Goal: Task Accomplishment & Management: Manage account settings

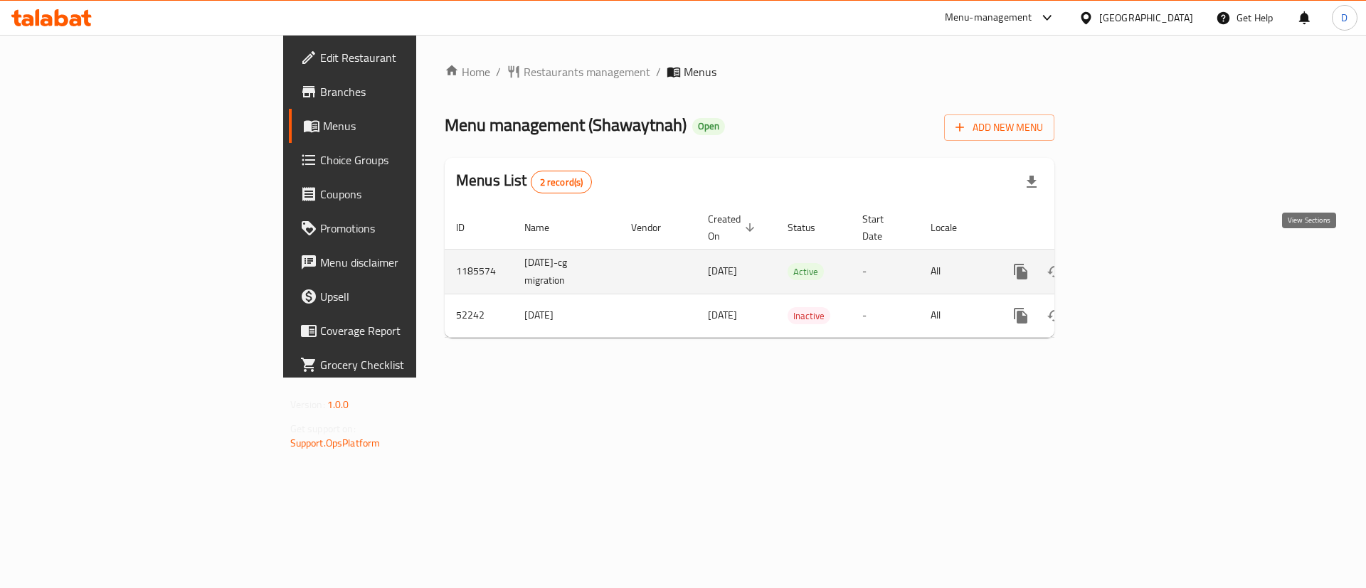
click at [1132, 263] on icon "enhanced table" at bounding box center [1123, 271] width 17 height 17
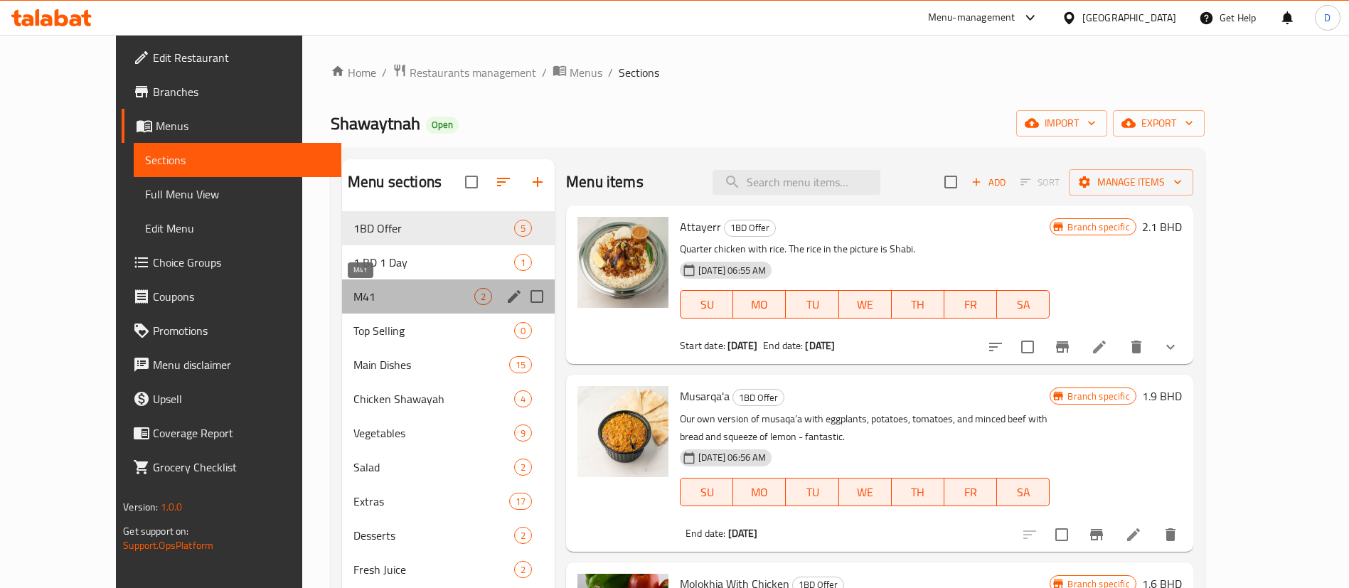
click at [361, 303] on span "M41" at bounding box center [414, 296] width 121 height 17
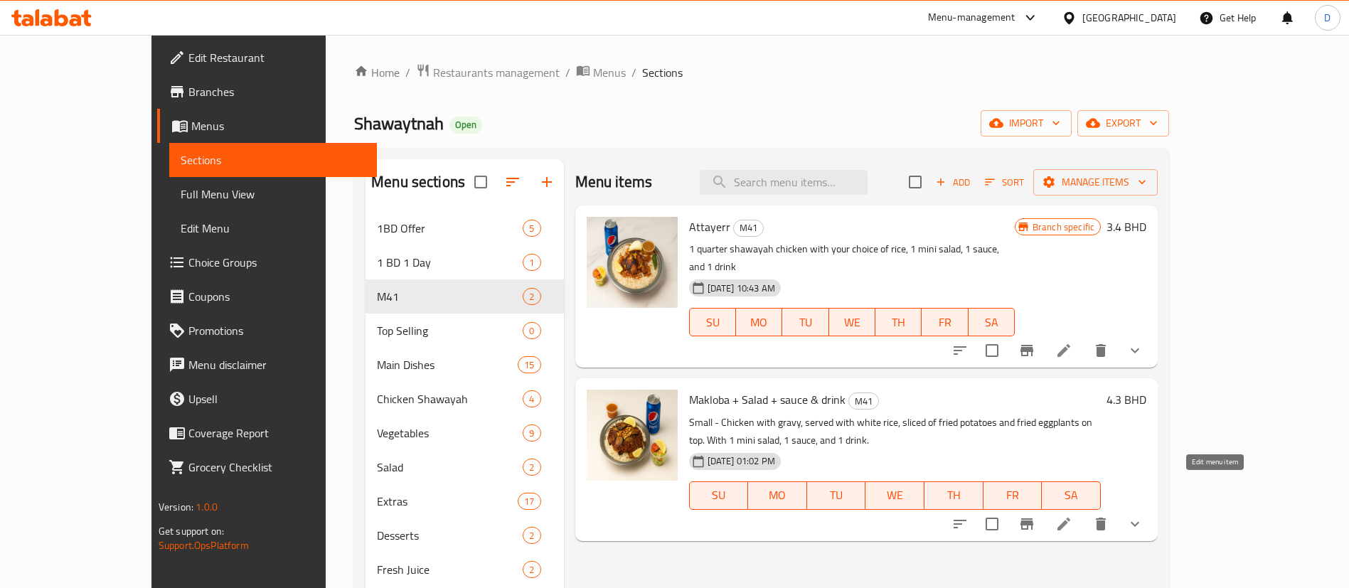
click at [1071, 518] on icon at bounding box center [1064, 524] width 13 height 13
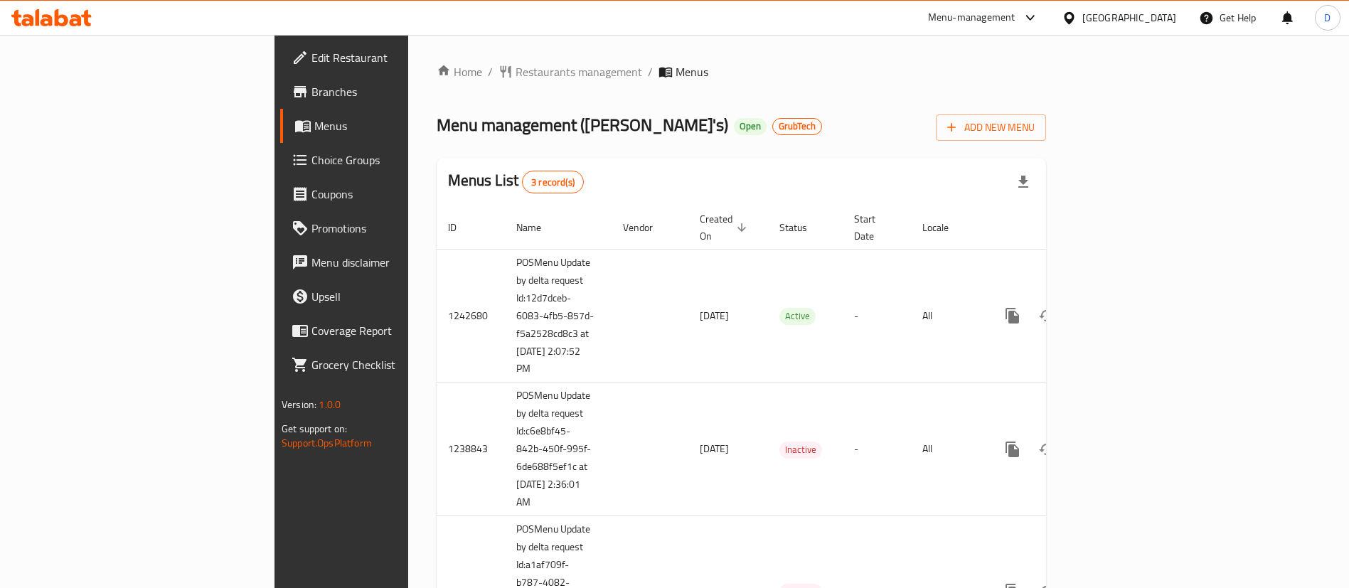
click at [312, 100] on span "Branches" at bounding box center [400, 91] width 177 height 17
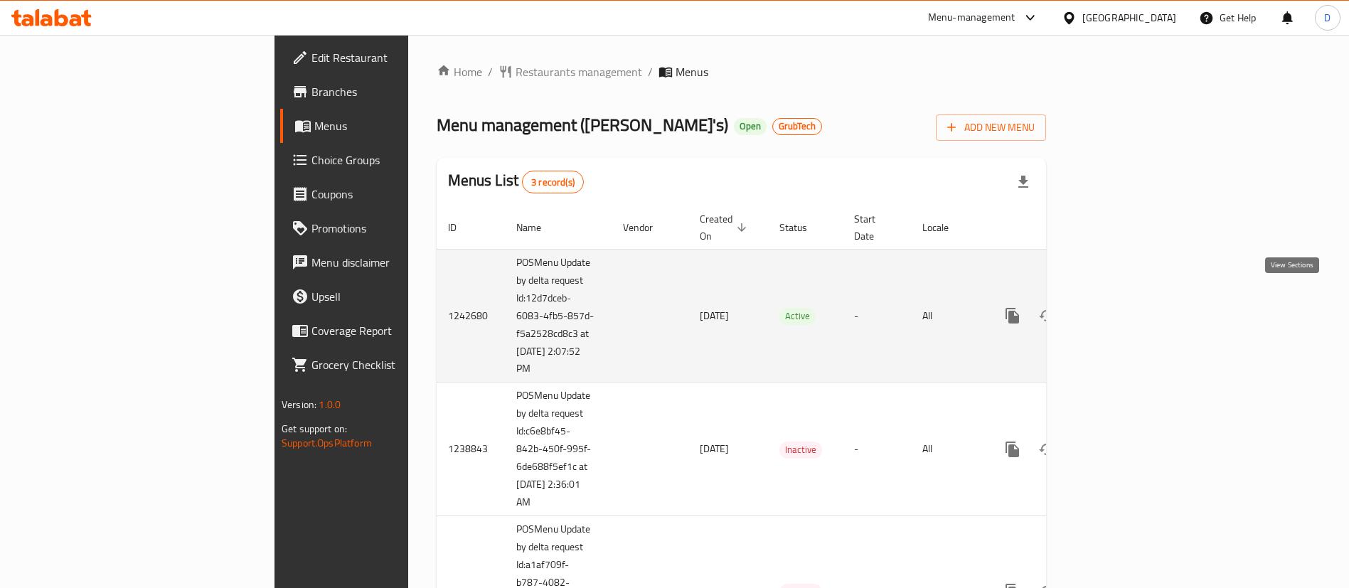
click at [1122, 309] on icon "enhanced table" at bounding box center [1115, 315] width 13 height 13
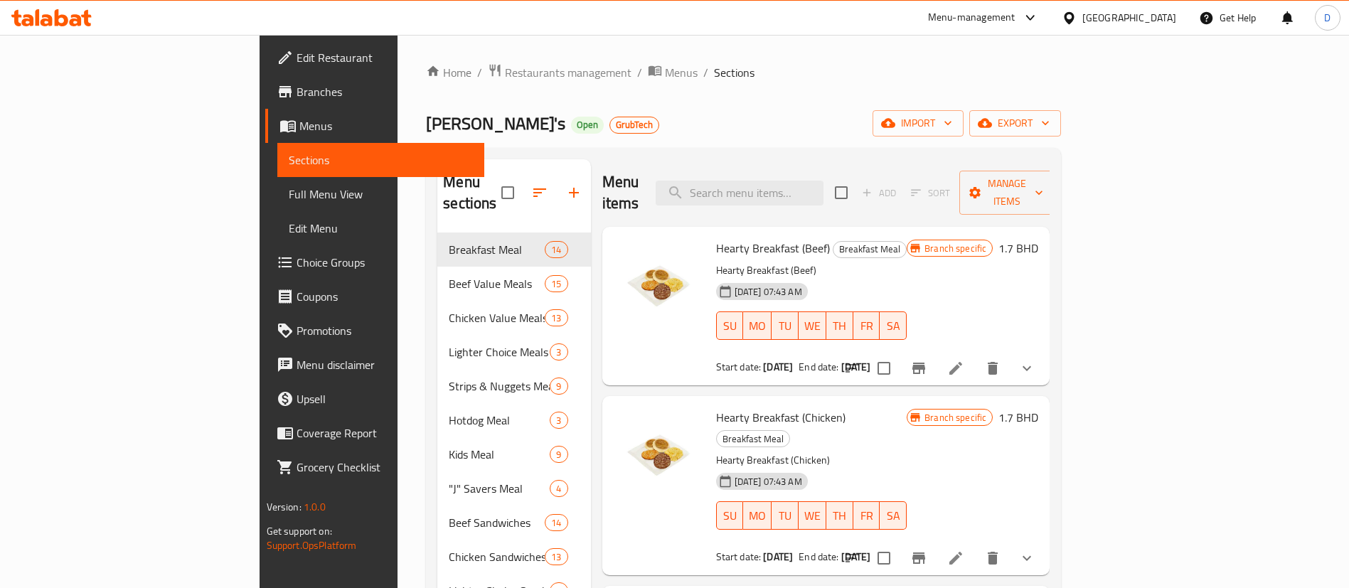
click at [297, 95] on span "Branches" at bounding box center [385, 91] width 177 height 17
